Goal: Information Seeking & Learning: Learn about a topic

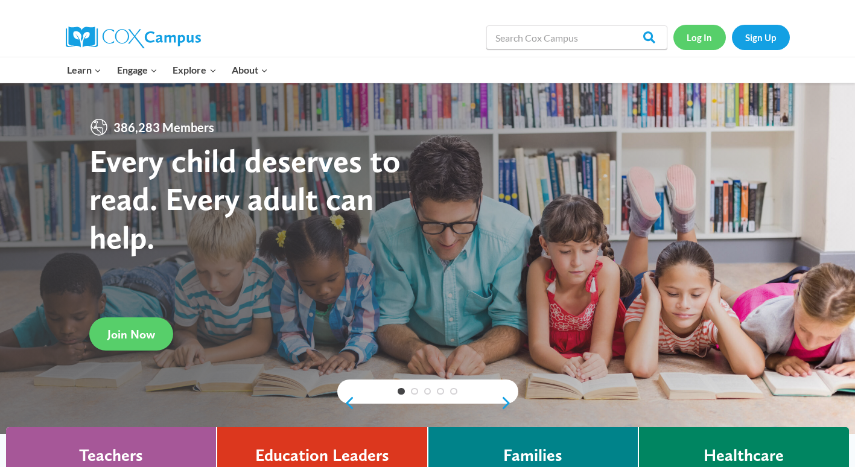
click at [700, 36] on link "Log In" at bounding box center [699, 37] width 52 height 25
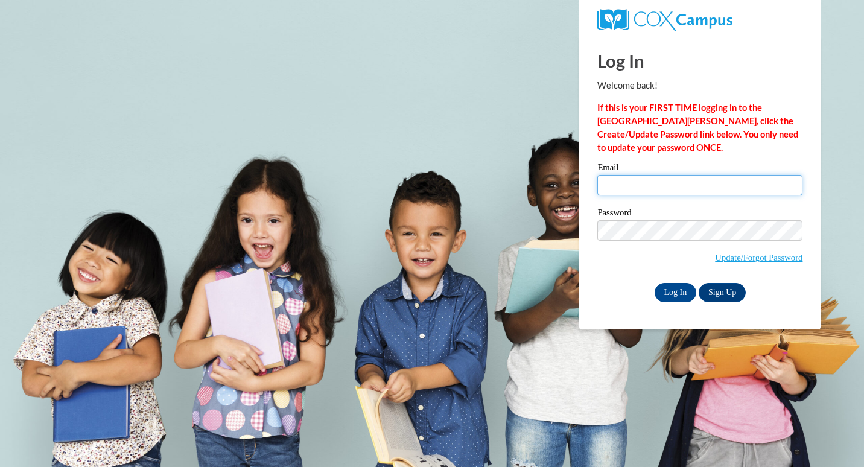
click at [652, 182] on input "Email" at bounding box center [699, 185] width 205 height 21
type input "[EMAIL_ADDRESS][DOMAIN_NAME]"
click at [671, 292] on input "Log In" at bounding box center [675, 292] width 42 height 19
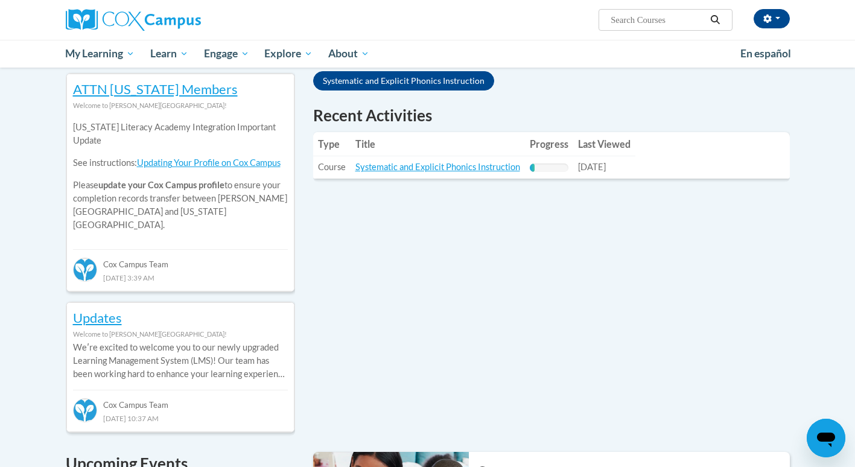
scroll to position [396, 0]
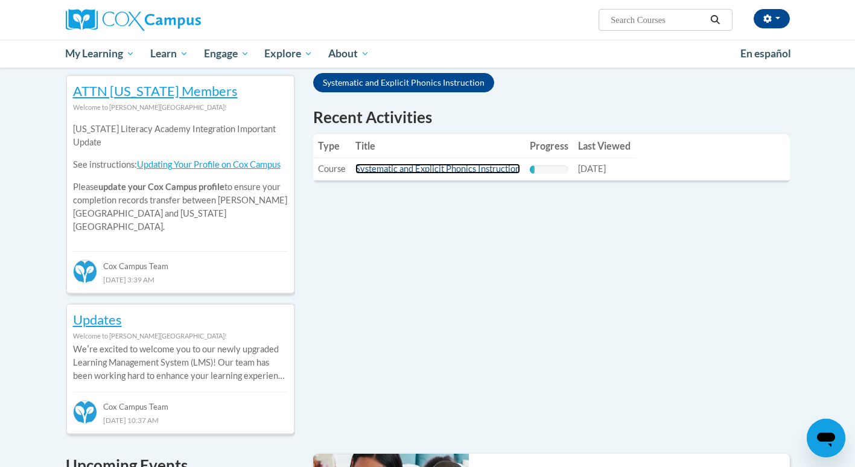
click at [458, 168] on link "Systematic and Explicit Phonics Instruction" at bounding box center [437, 168] width 165 height 10
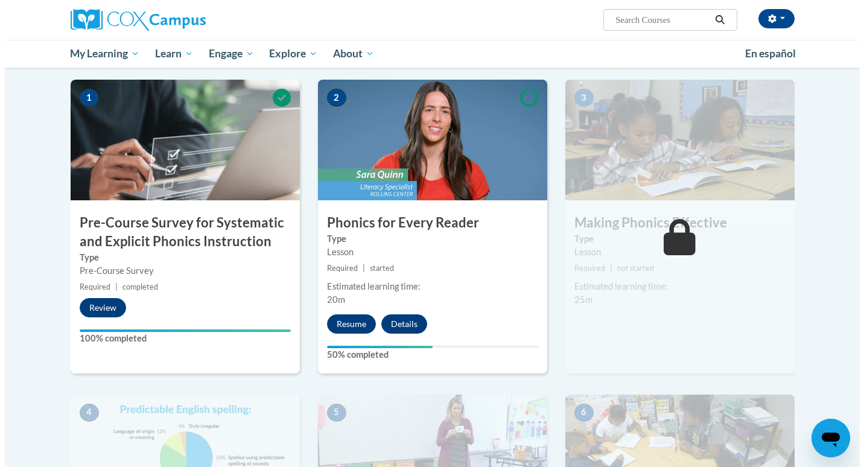
scroll to position [243, 0]
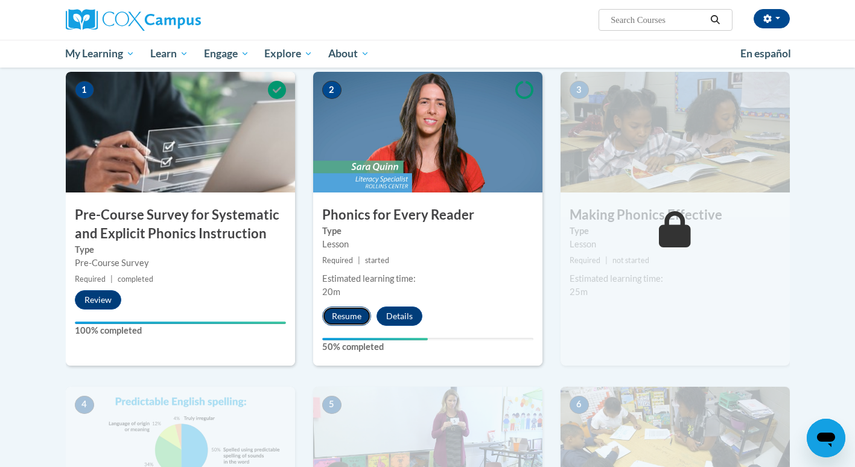
click at [352, 319] on button "Resume" at bounding box center [346, 315] width 49 height 19
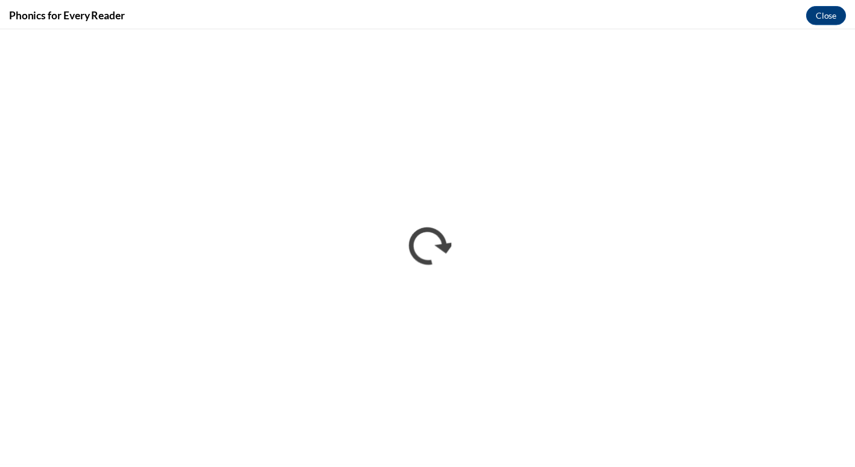
scroll to position [0, 0]
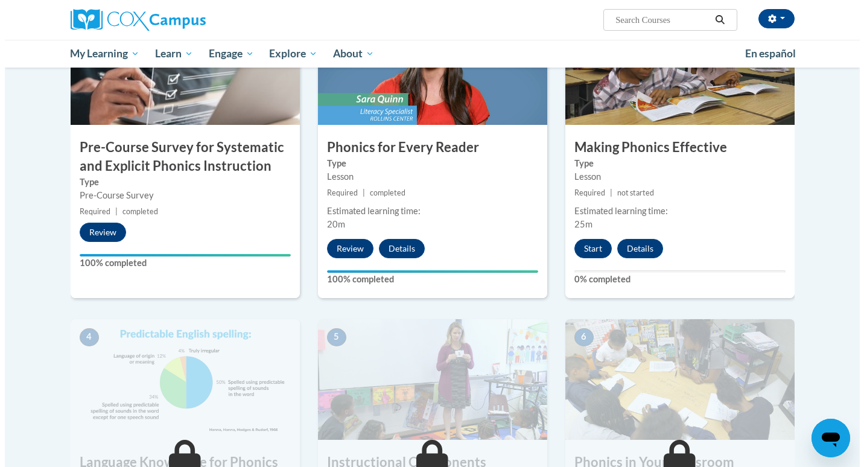
scroll to position [320, 0]
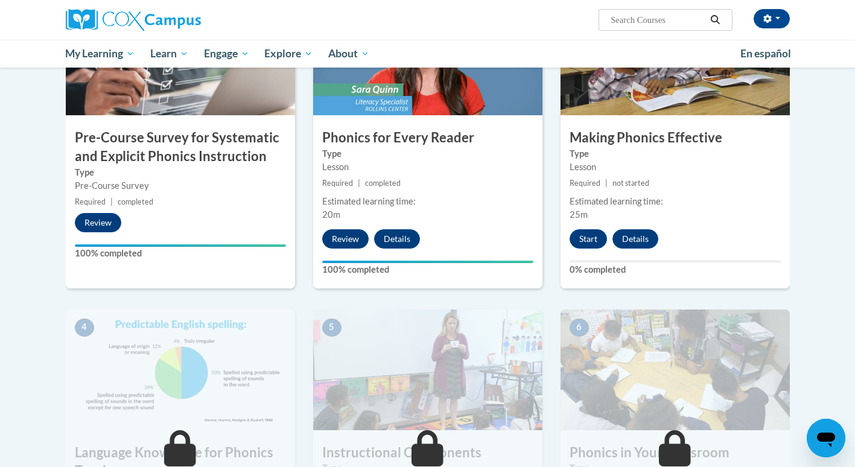
click at [579, 229] on div "3 Making Phonics Effective Type Lesson Required | not started Estimated learnin…" at bounding box center [674, 141] width 229 height 293
click at [583, 238] on button "Start" at bounding box center [587, 238] width 37 height 19
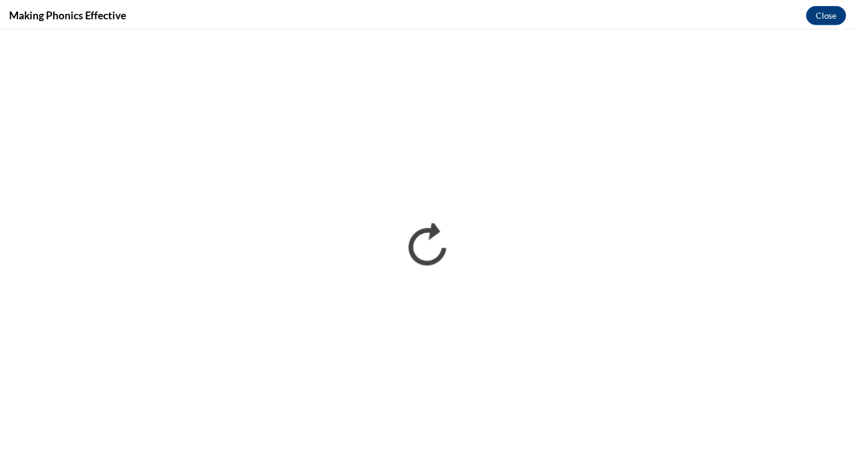
scroll to position [0, 0]
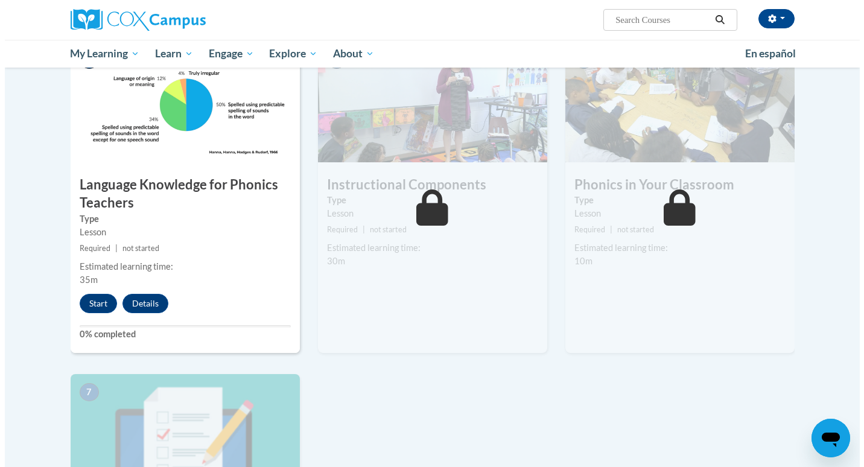
scroll to position [589, 0]
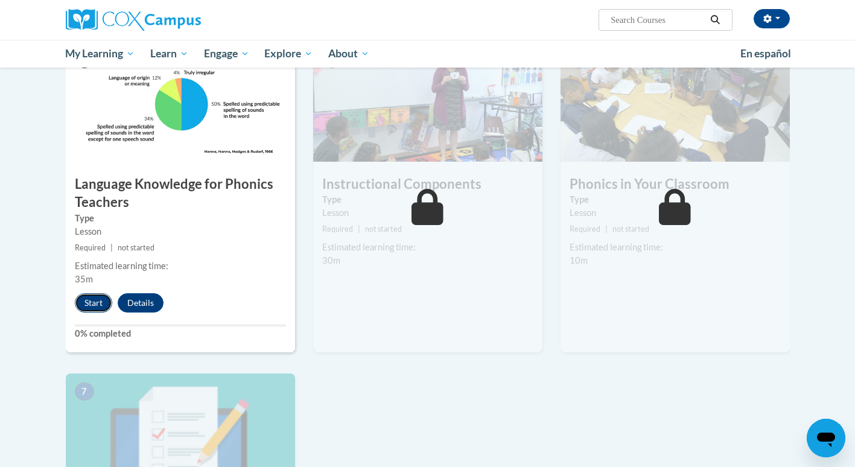
click at [91, 303] on button "Start" at bounding box center [93, 302] width 37 height 19
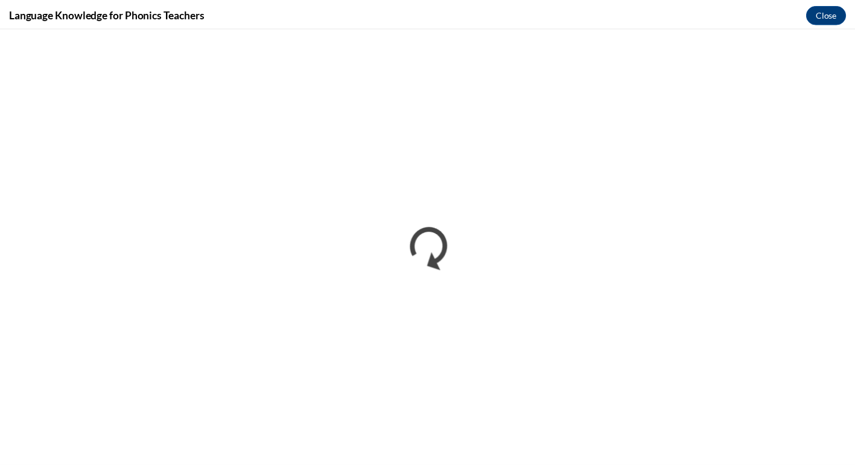
scroll to position [0, 0]
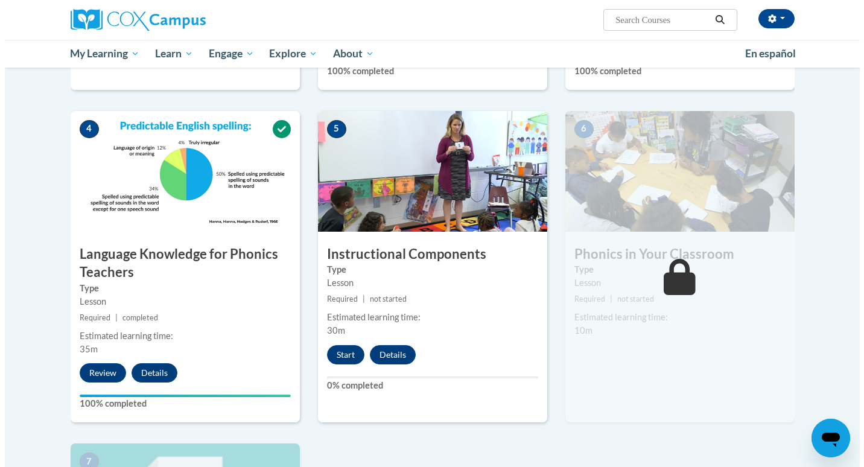
scroll to position [519, 0]
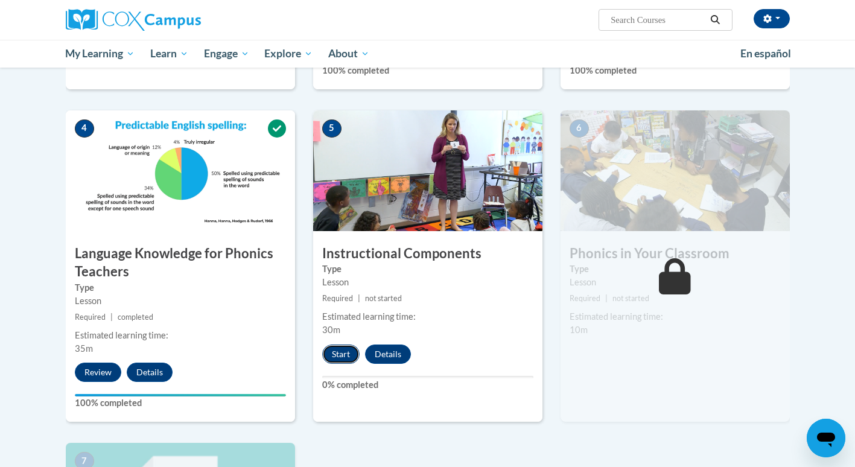
click at [338, 354] on button "Start" at bounding box center [340, 353] width 37 height 19
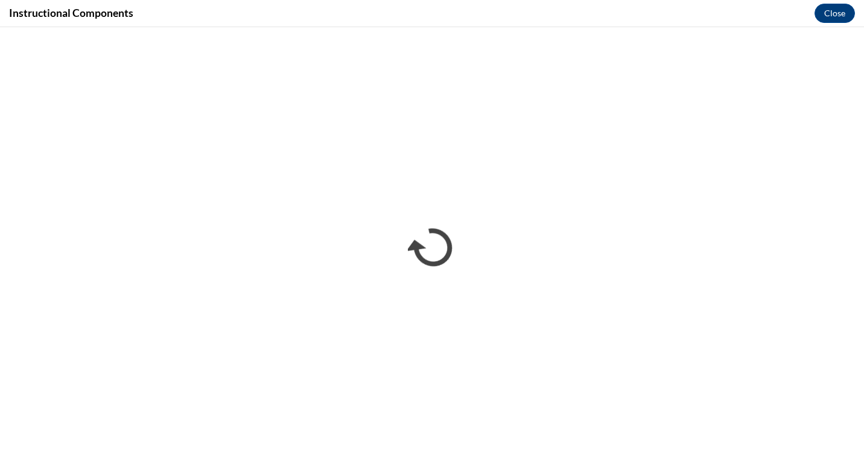
scroll to position [0, 0]
